Goal: Task Accomplishment & Management: Manage account settings

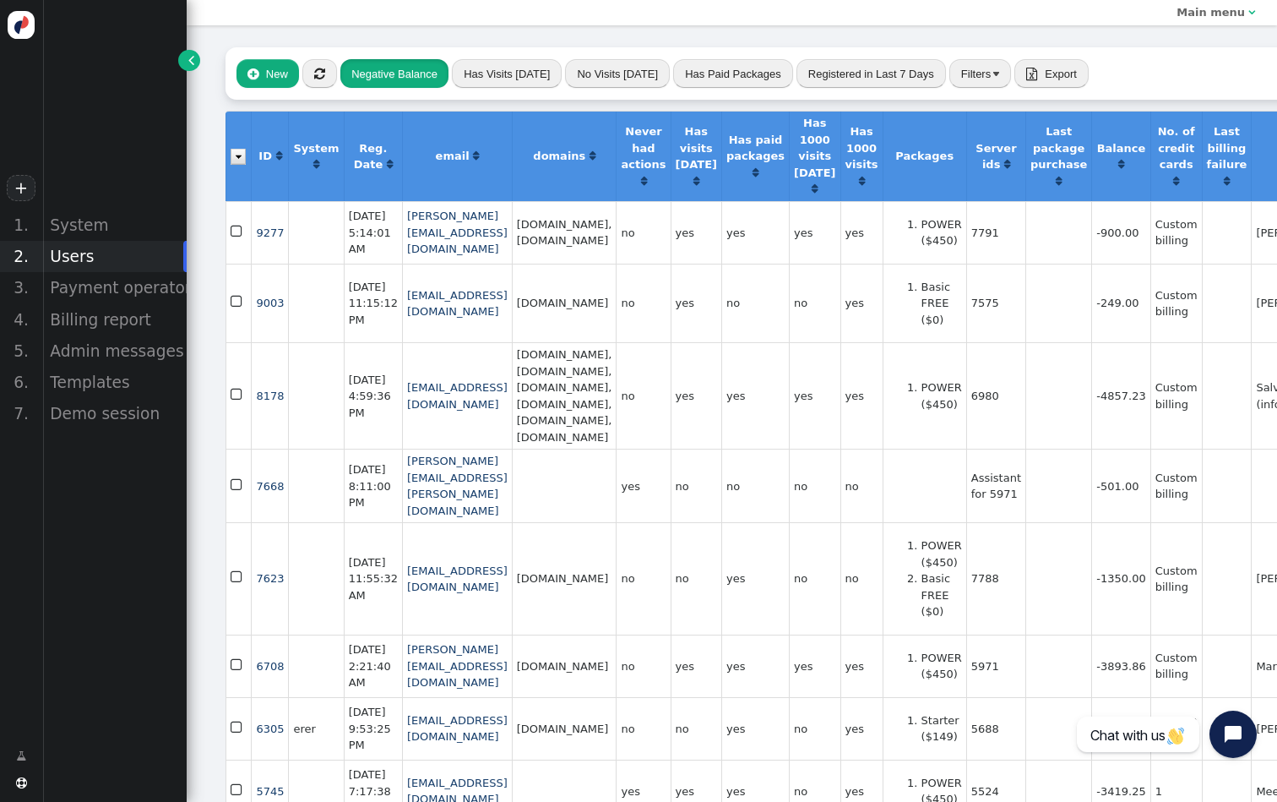
scroll to position [0, 8]
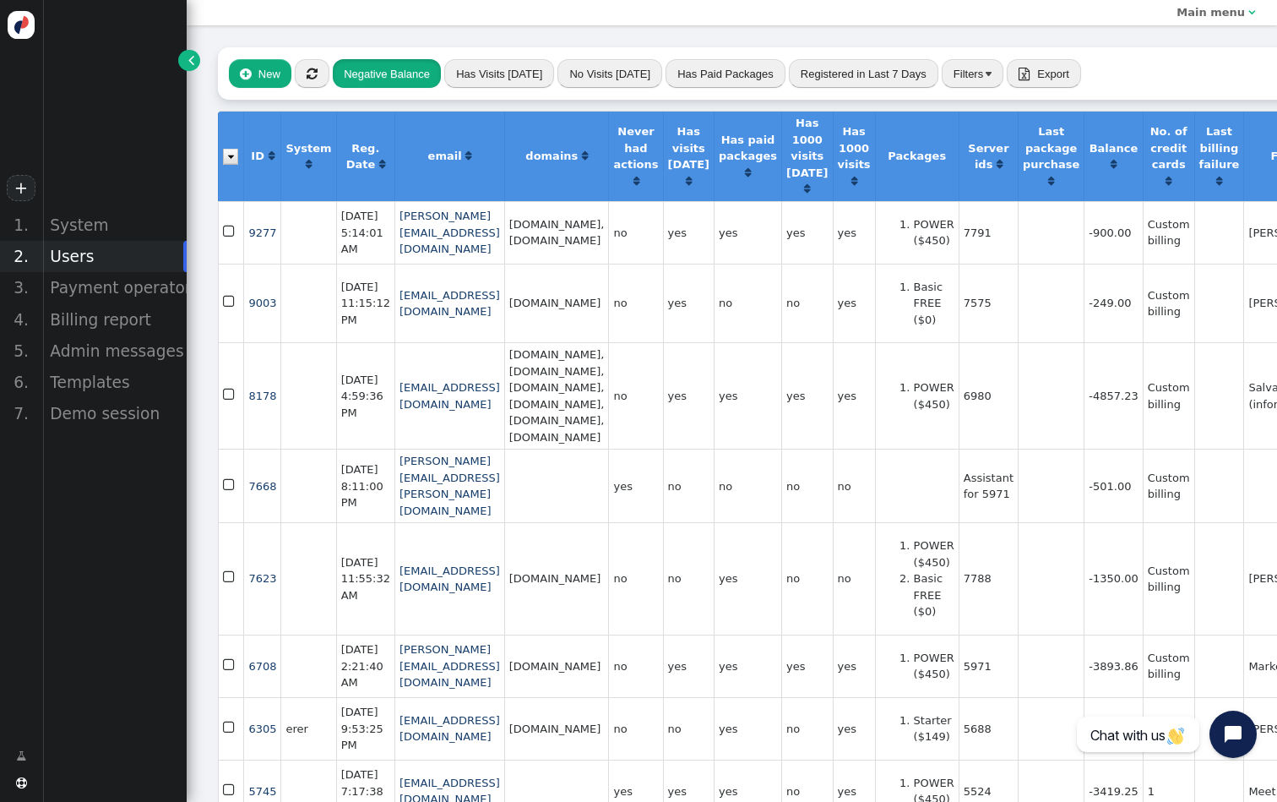
click at [394, 82] on button "Negative Balance" at bounding box center [387, 73] width 108 height 29
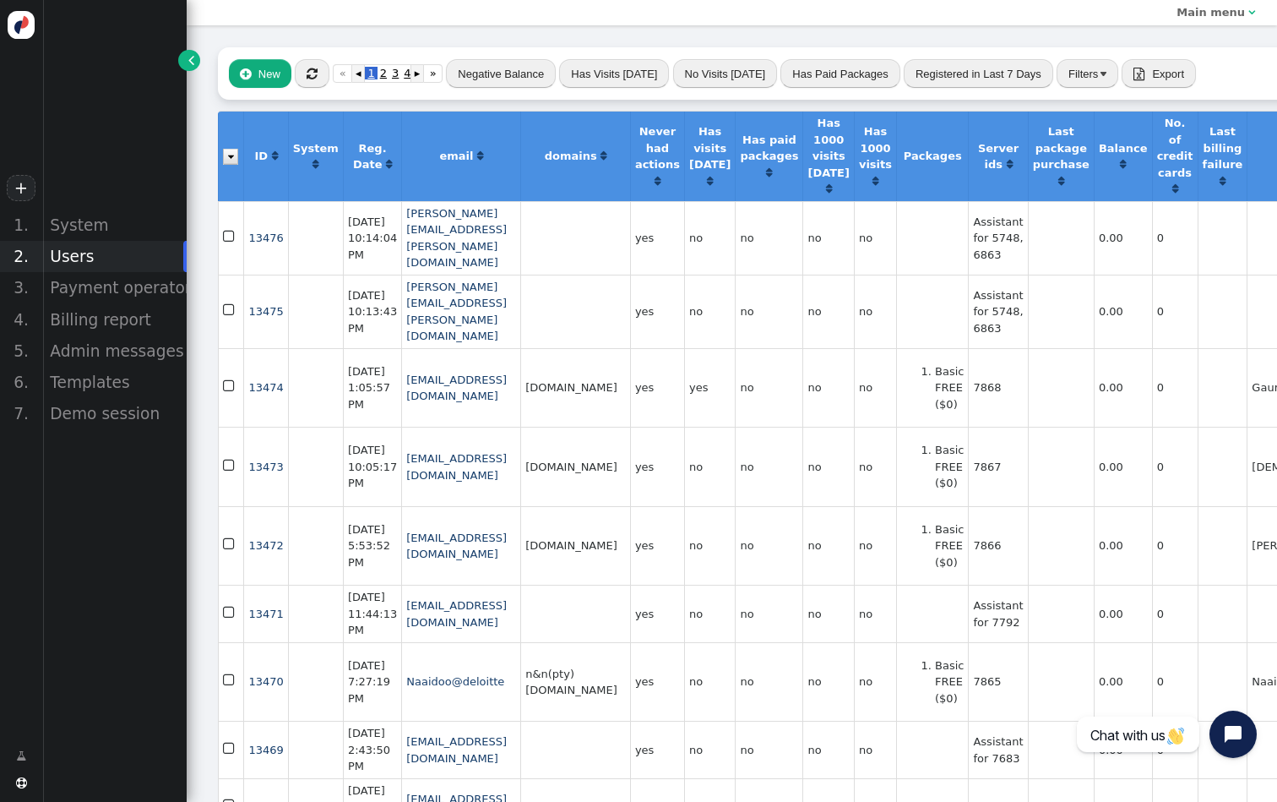
click at [323, 74] on button "" at bounding box center [312, 73] width 35 height 29
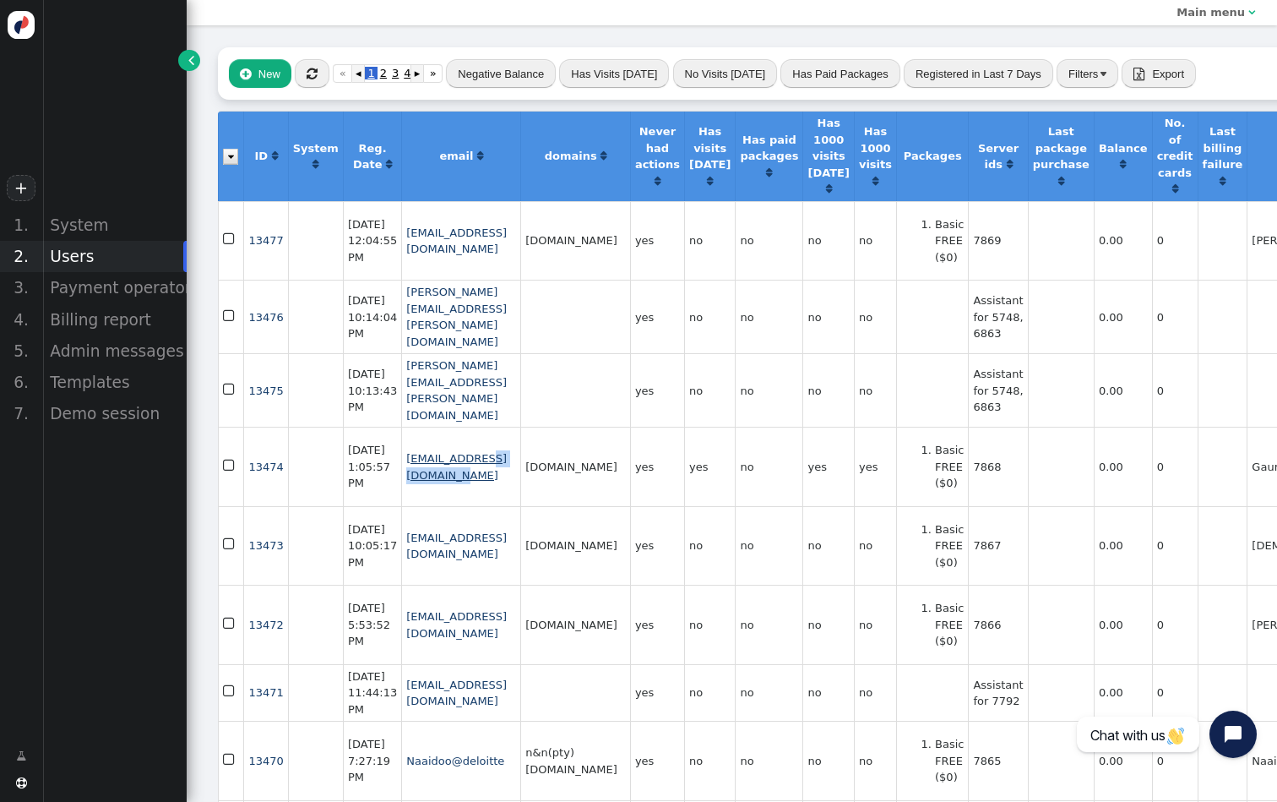
drag, startPoint x: 553, startPoint y: 460, endPoint x: 470, endPoint y: 461, distance: 82.8
click at [470, 461] on td "[EMAIL_ADDRESS][DOMAIN_NAME]" at bounding box center [460, 466] width 119 height 79
copy link "[DOMAIN_NAME]"
click at [1027, 460] on td "7868" at bounding box center [997, 466] width 59 height 79
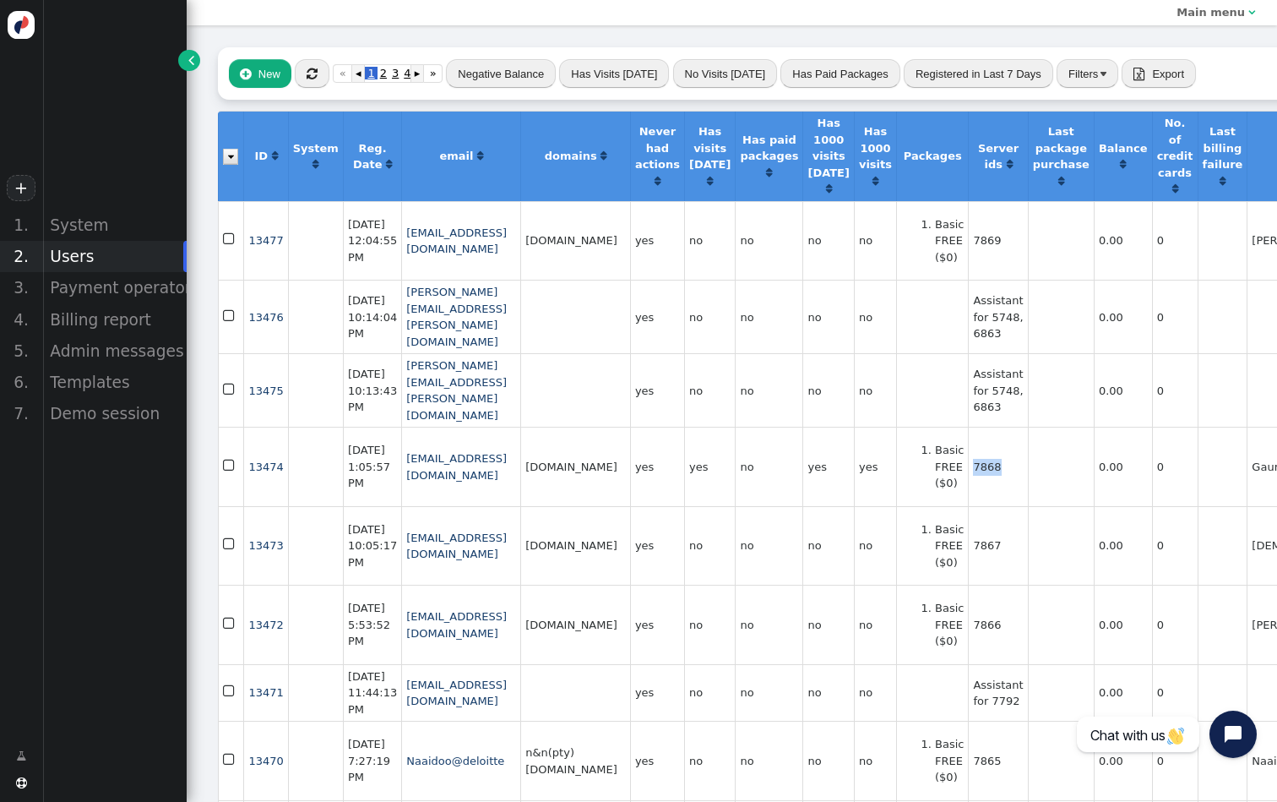
copy td "7868"
click at [1244, 21] on span "Main menu " at bounding box center [1216, 12] width 101 height 25
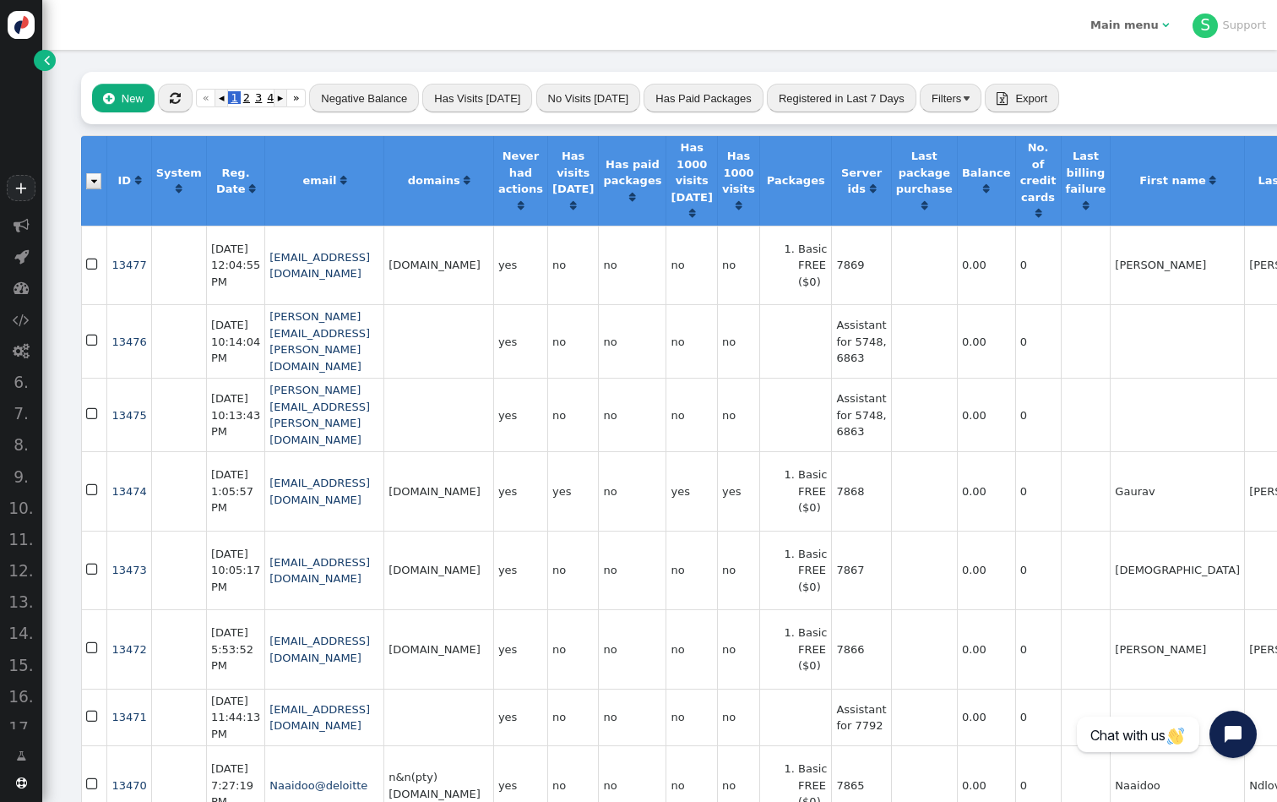
drag, startPoint x: 1055, startPoint y: 44, endPoint x: 39, endPoint y: 62, distance: 1016.3
click at [39, 62] on link "" at bounding box center [44, 60] width 21 height 21
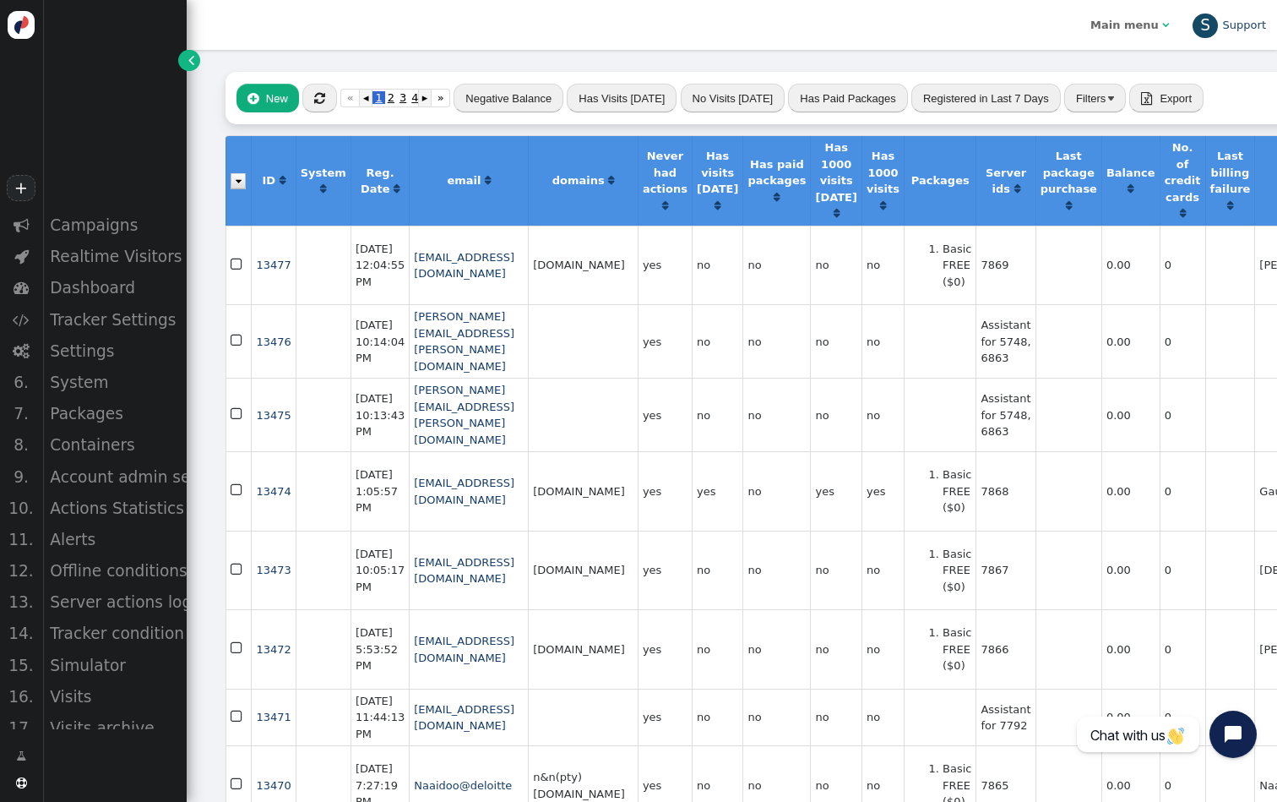
click at [1204, 24] on div "S" at bounding box center [1205, 26] width 25 height 25
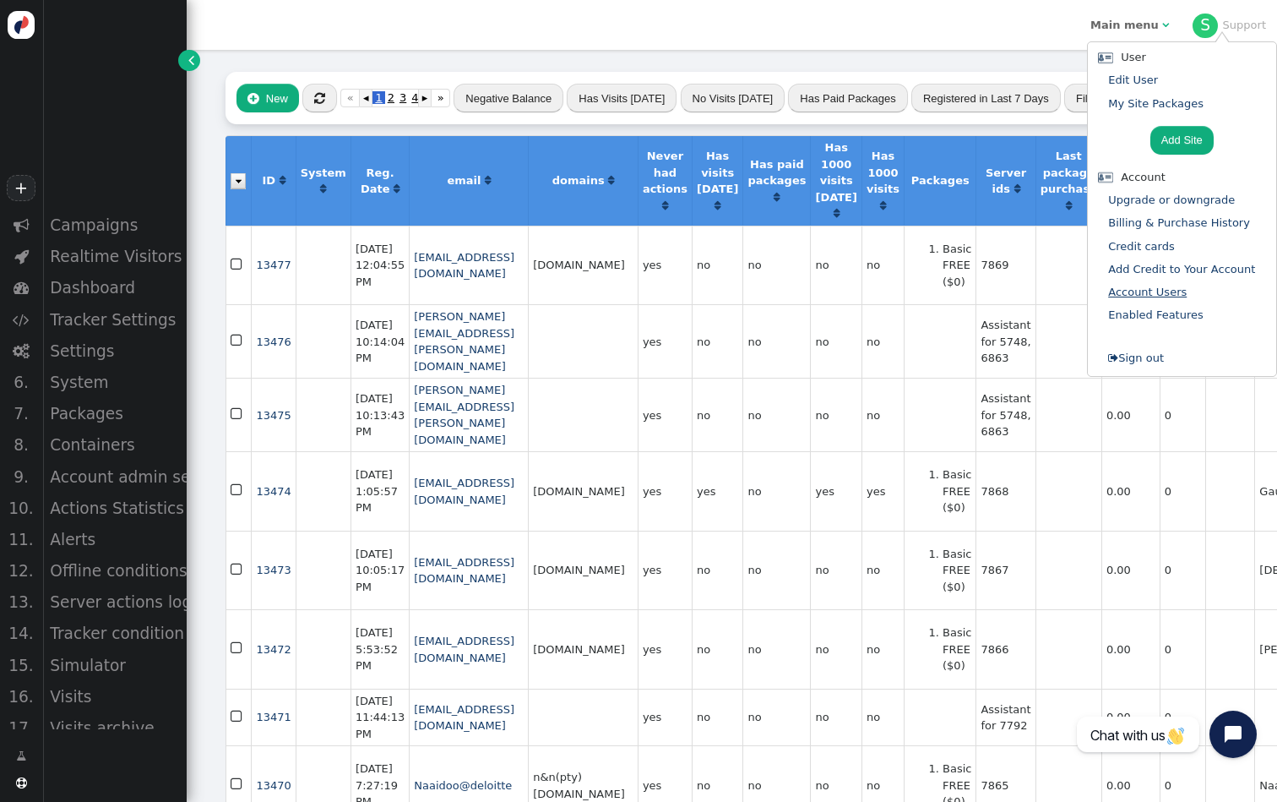
click at [1156, 287] on link "Account Users" at bounding box center [1147, 292] width 79 height 13
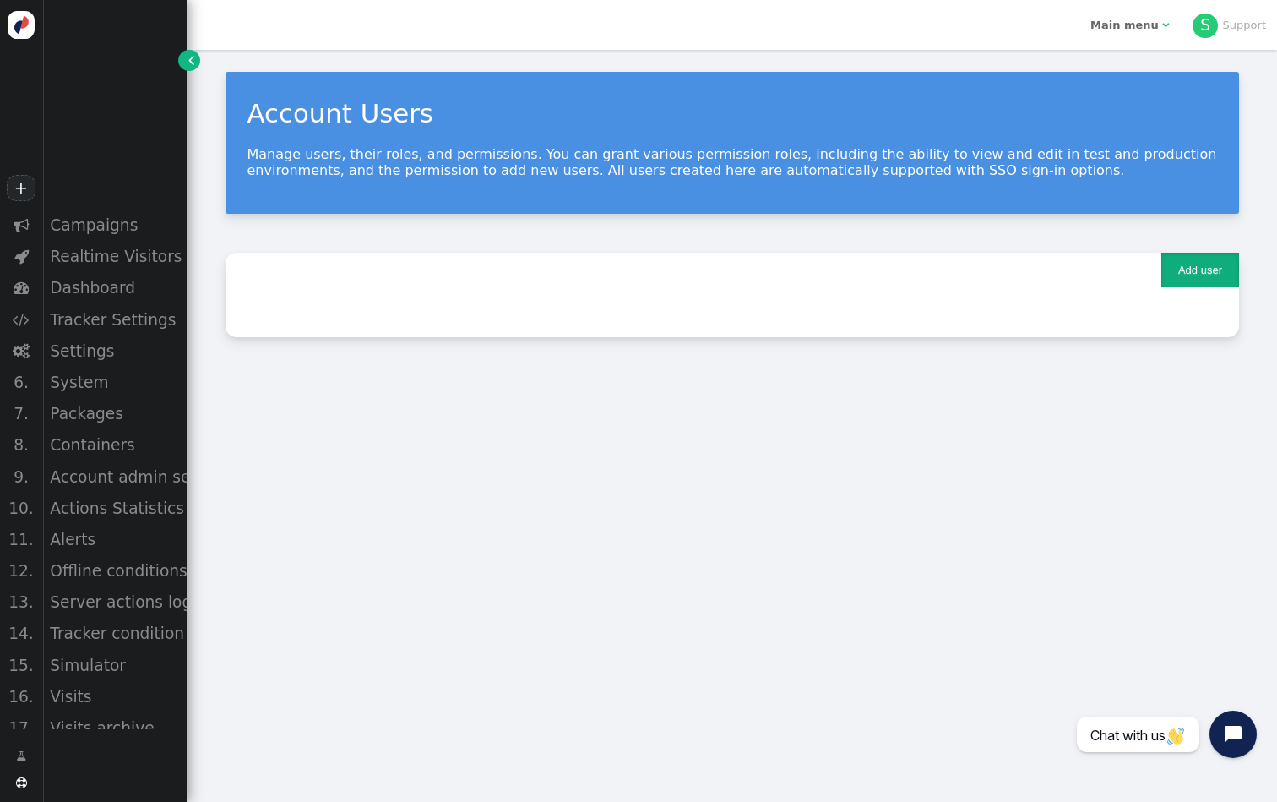
click at [1179, 275] on button "Add user" at bounding box center [1199, 270] width 77 height 35
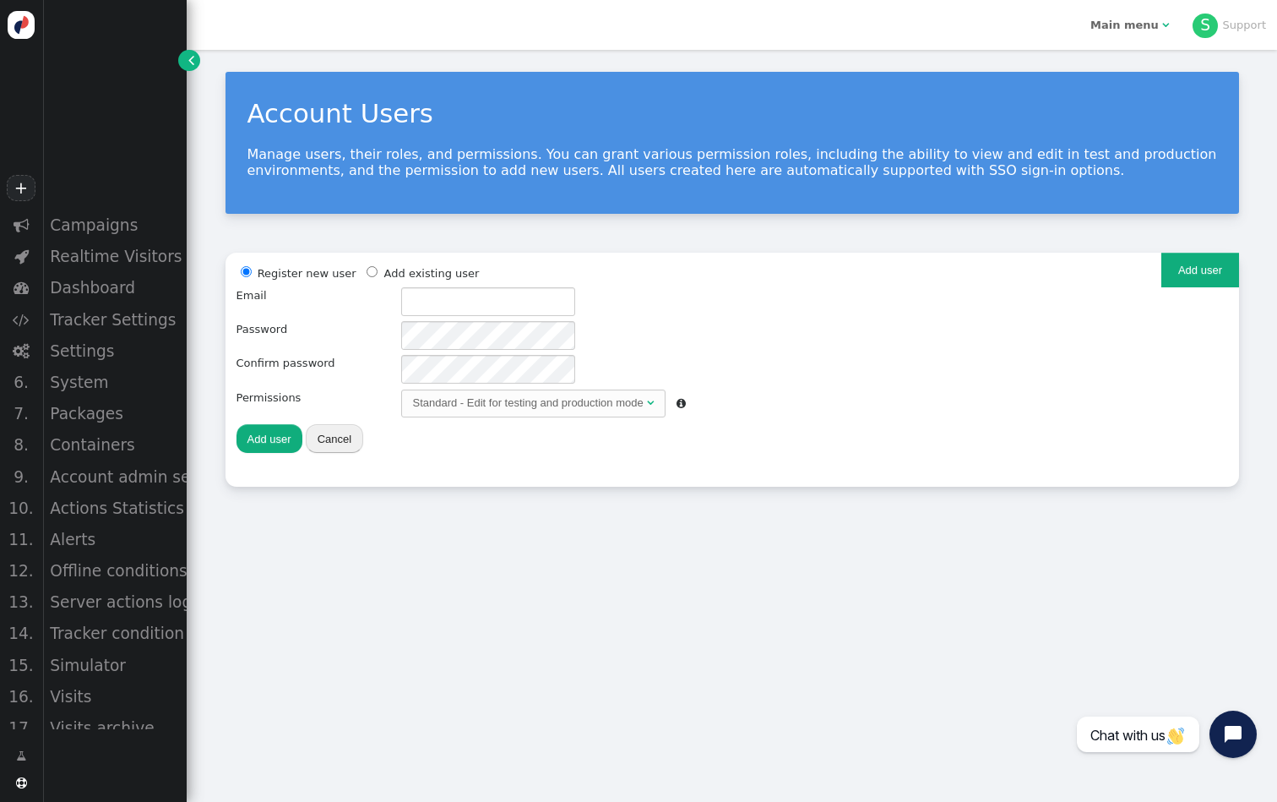
click at [403, 280] on div "Register new user Add existing user Email Password Confirm password Permissions…" at bounding box center [461, 359] width 449 height 191
radio input "false"
radio input "true"
click at [393, 270] on li "Add existing user" at bounding box center [420, 273] width 117 height 19
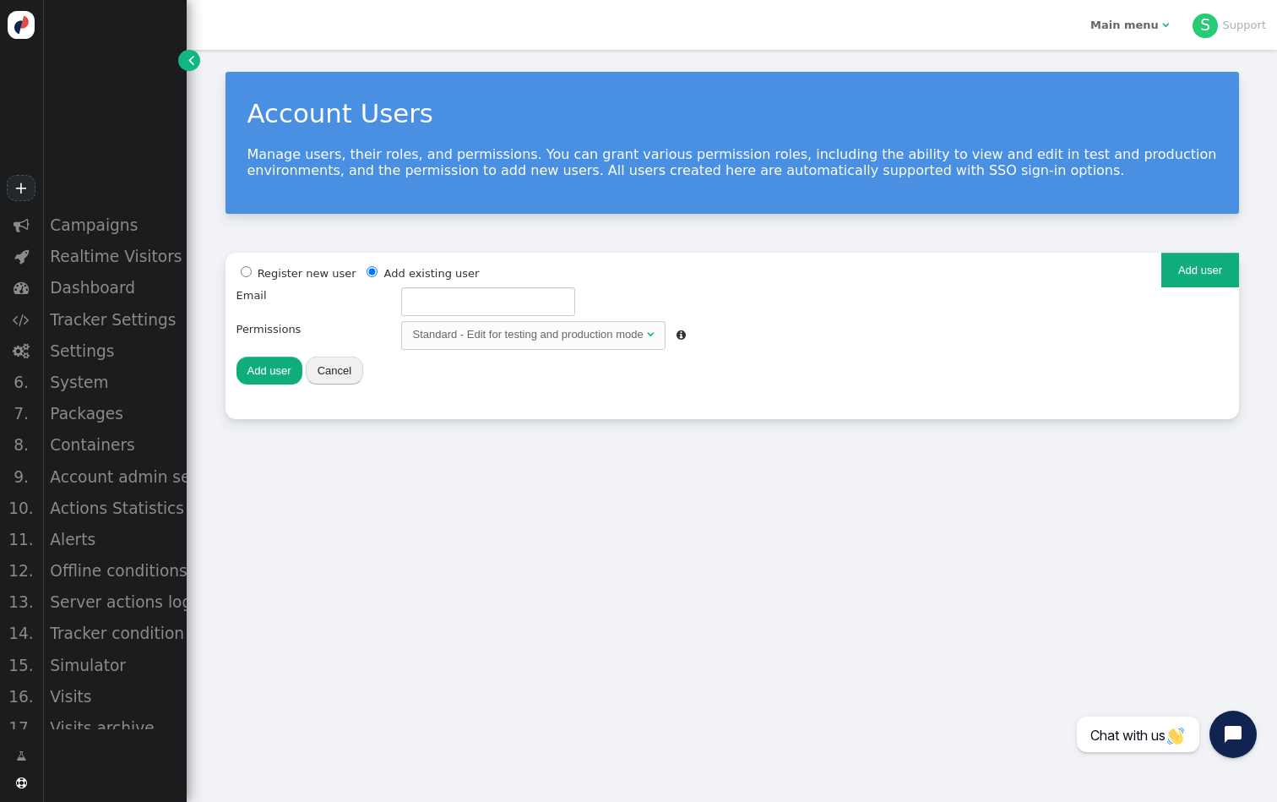
click at [420, 281] on div "Register new user Add existing user Email Password Confirm password Permissions…" at bounding box center [461, 325] width 449 height 122
click at [420, 288] on input "text" at bounding box center [488, 301] width 174 height 29
click at [427, 299] on input "support@personyze.com" at bounding box center [488, 301] width 174 height 29
type input "office@personyze.com"
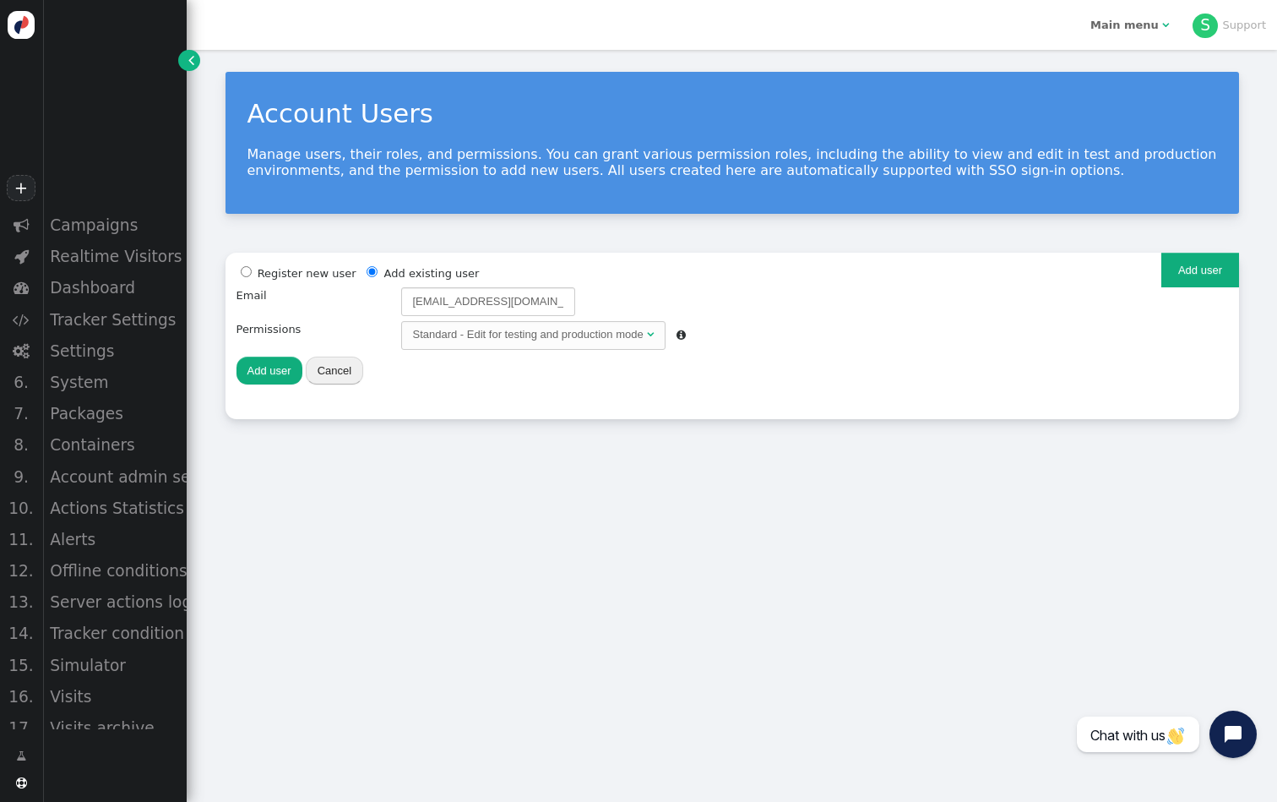
click at [269, 367] on button "Add user" at bounding box center [270, 370] width 66 height 29
